Goal: Task Accomplishment & Management: Use online tool/utility

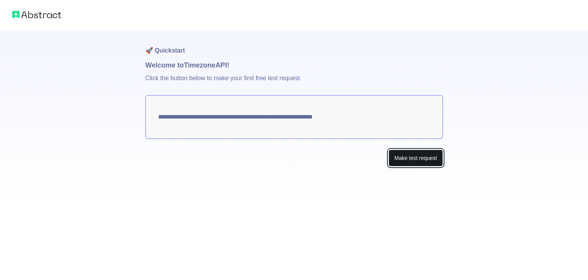
click at [406, 155] on button "Make test request" at bounding box center [416, 157] width 54 height 17
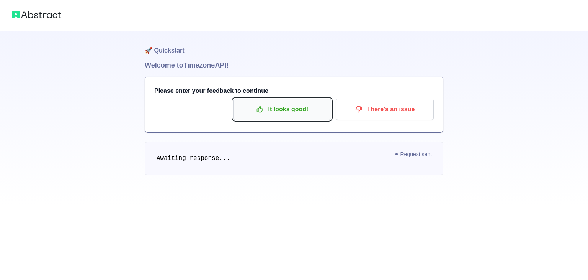
click at [270, 111] on p "It looks good!" at bounding box center [282, 109] width 87 height 13
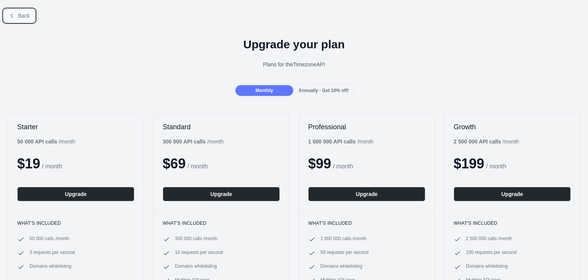
click at [27, 16] on span "Back" at bounding box center [24, 16] width 12 height 6
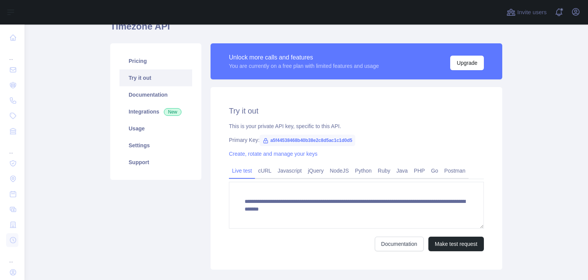
scroll to position [44, 0]
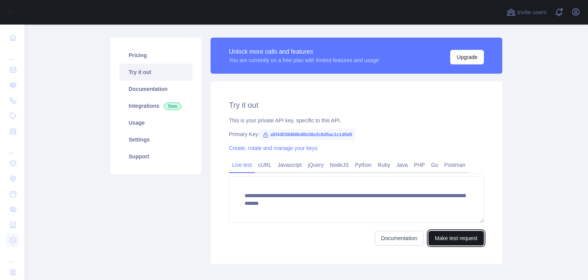
click at [439, 240] on button "Make test request" at bounding box center [457, 238] width 56 height 15
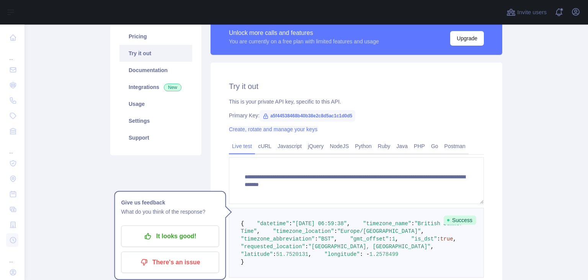
scroll to position [61, 0]
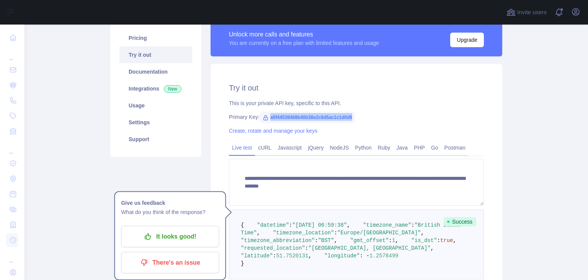
drag, startPoint x: 267, startPoint y: 116, endPoint x: 354, endPoint y: 117, distance: 87.3
click at [354, 117] on div "Primary Key: a5f44538468b40b38e2c8d5ac1c1d0d5" at bounding box center [356, 117] width 255 height 8
copy span "a5f44538468b40b38e2c8d5ac1c1d0d5"
